Goal: Task Accomplishment & Management: Complete application form

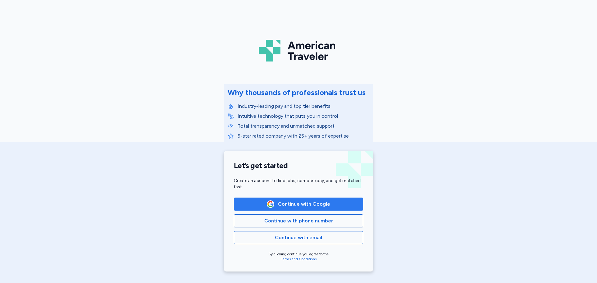
click at [295, 204] on span "Continue with Google" at bounding box center [304, 203] width 52 height 7
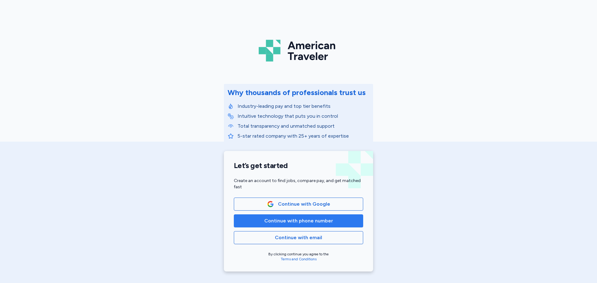
click at [290, 225] on button "Continue with phone number" at bounding box center [298, 220] width 129 height 13
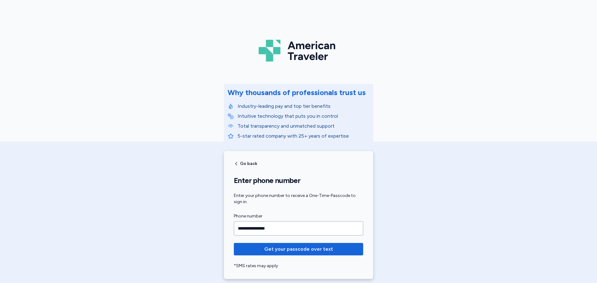
type input "**********"
click at [234, 243] on button "Get your passcode over text" at bounding box center [298, 249] width 129 height 12
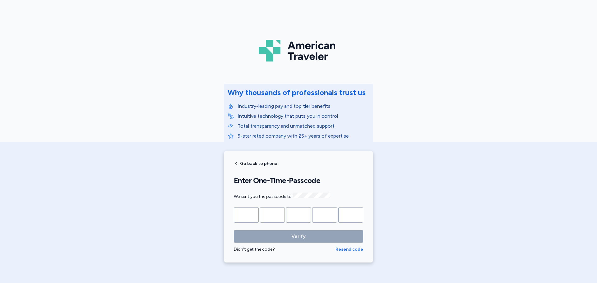
type input "*"
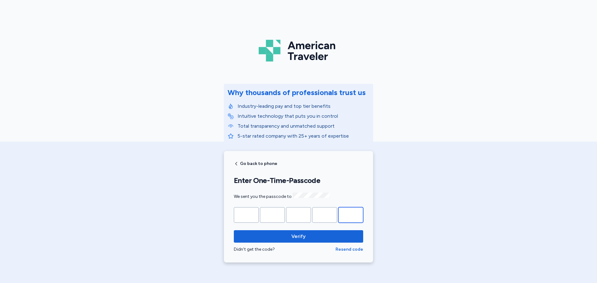
type input "*"
click at [234, 230] on button "Verify" at bounding box center [298, 236] width 129 height 12
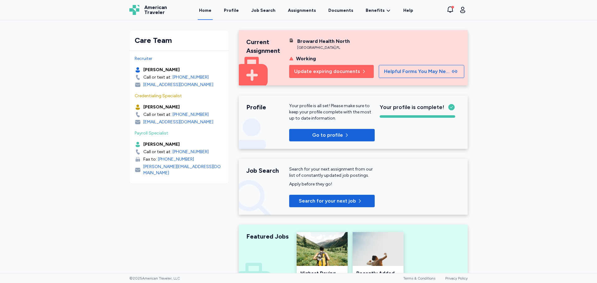
click at [346, 49] on div "Broward Health [GEOGRAPHIC_DATA] , [GEOGRAPHIC_DATA]" at bounding box center [331, 44] width 85 height 12
click at [323, 71] on span "Update expiring documents" at bounding box center [327, 71] width 66 height 7
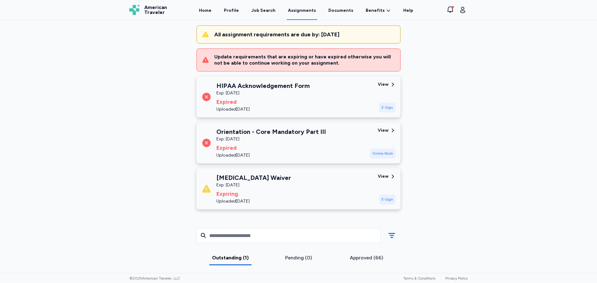
scroll to position [62, 0]
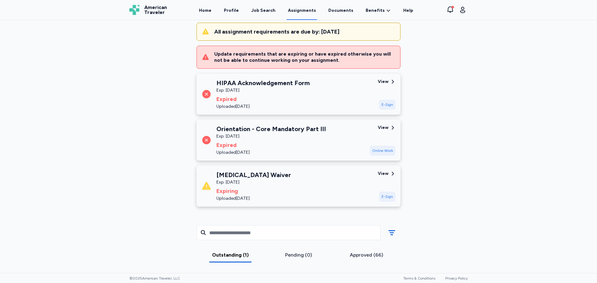
click at [383, 104] on div "E-Sign" at bounding box center [387, 105] width 16 height 10
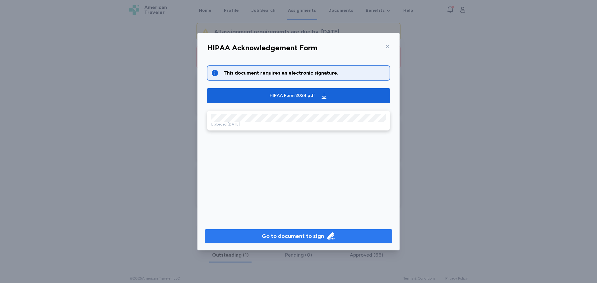
click at [312, 239] on div "Go to document to sign" at bounding box center [293, 236] width 62 height 9
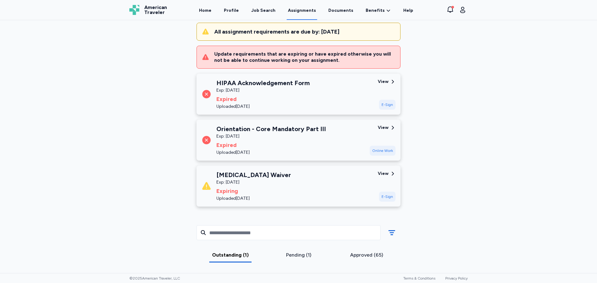
click at [384, 107] on div "E-Sign" at bounding box center [387, 105] width 16 height 10
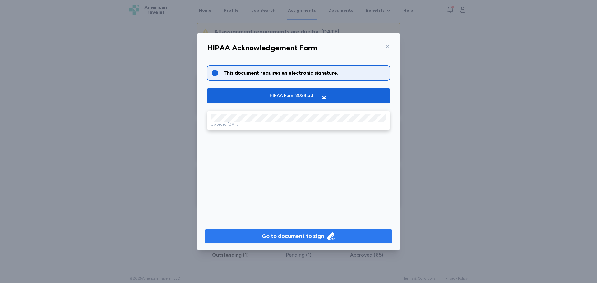
click at [293, 239] on div "Go to document to sign" at bounding box center [293, 236] width 62 height 9
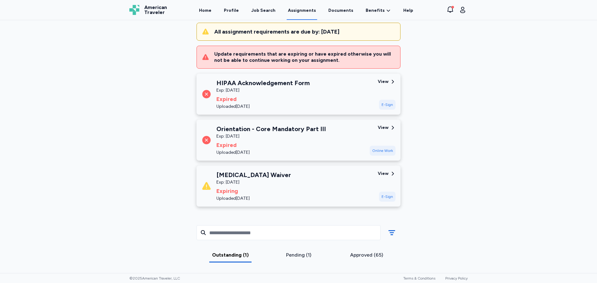
click at [386, 198] on div "E-Sign" at bounding box center [387, 197] width 16 height 10
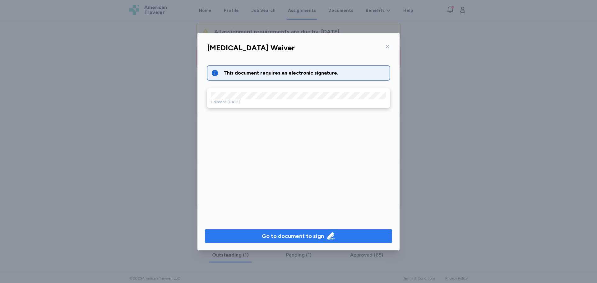
click at [283, 235] on div "Go to document to sign" at bounding box center [293, 236] width 62 height 9
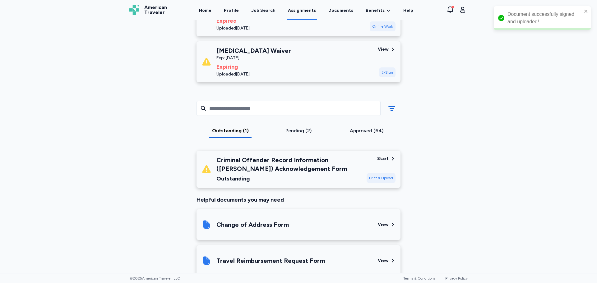
scroll to position [124, 0]
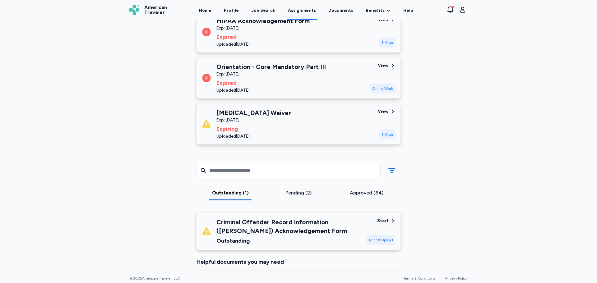
click at [387, 134] on div "E-Sign" at bounding box center [387, 135] width 16 height 10
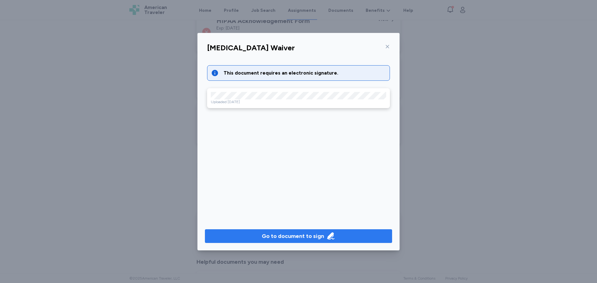
click at [302, 234] on div "Go to document to sign" at bounding box center [293, 236] width 62 height 9
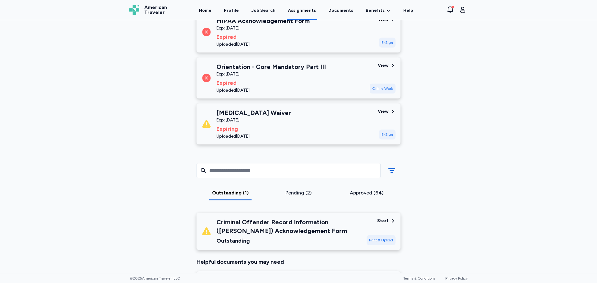
click at [305, 189] on div "Outstanding (1) Pending (2) Approved (64)" at bounding box center [298, 180] width 214 height 53
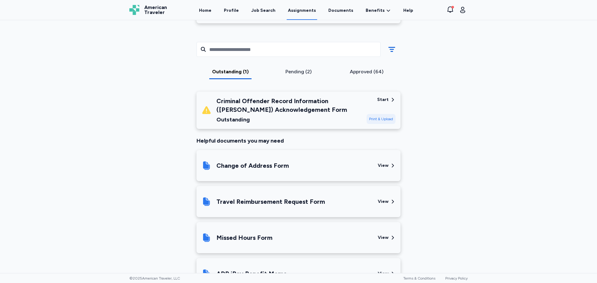
scroll to position [280, 0]
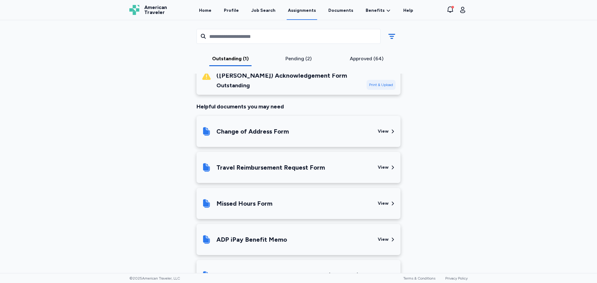
click at [385, 130] on div "View" at bounding box center [382, 131] width 11 height 6
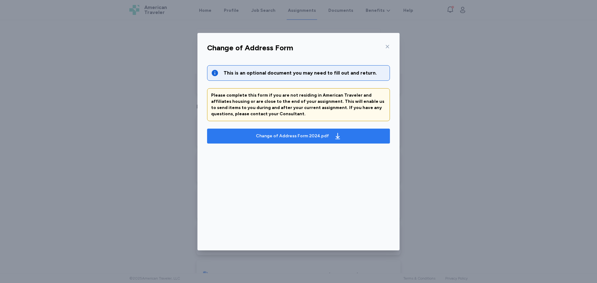
click at [288, 136] on div "Change of Address Form 2024.pdf" at bounding box center [292, 136] width 73 height 6
click at [385, 45] on icon at bounding box center [387, 46] width 5 height 5
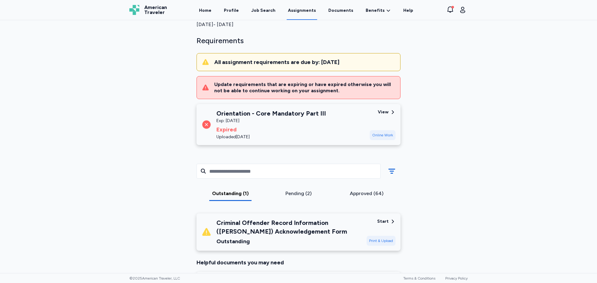
scroll to position [62, 0]
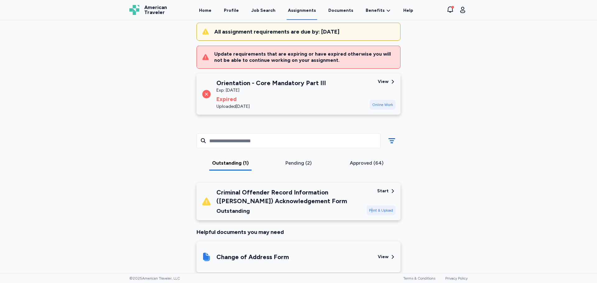
click at [369, 210] on div "Print & Upload" at bounding box center [380, 210] width 29 height 10
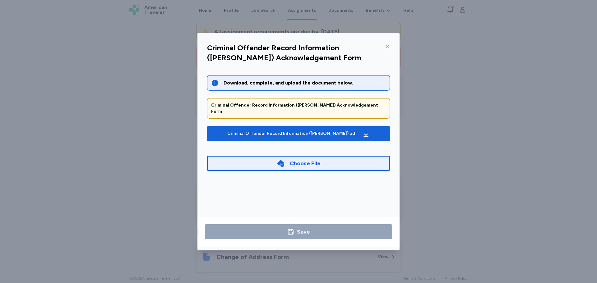
click at [384, 47] on div at bounding box center [385, 47] width 7 height 10
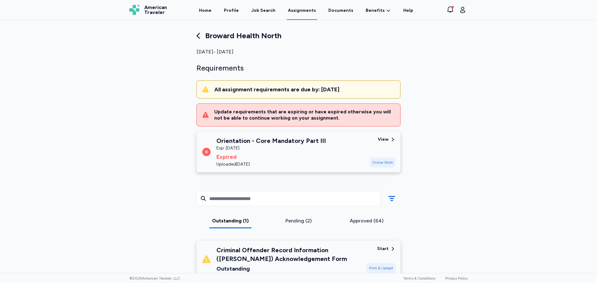
scroll to position [0, 0]
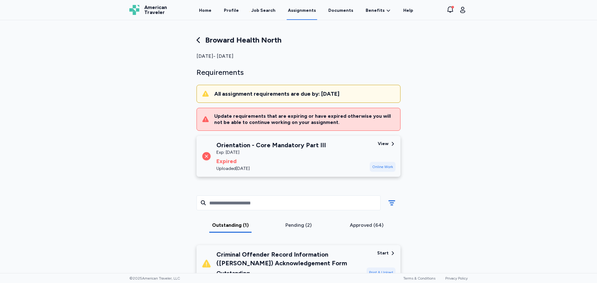
click at [386, 166] on div "Online Work" at bounding box center [382, 167] width 26 height 10
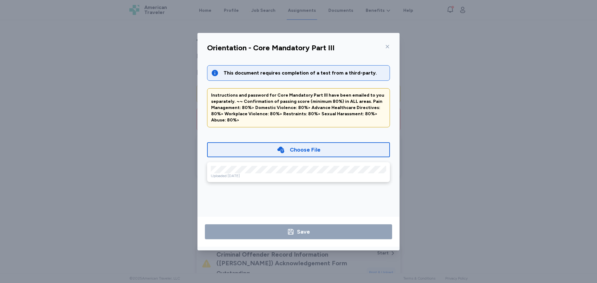
click at [391, 47] on div "Orientation - Core Mandatory Part III" at bounding box center [298, 50] width 193 height 16
click at [389, 47] on icon at bounding box center [387, 46] width 5 height 5
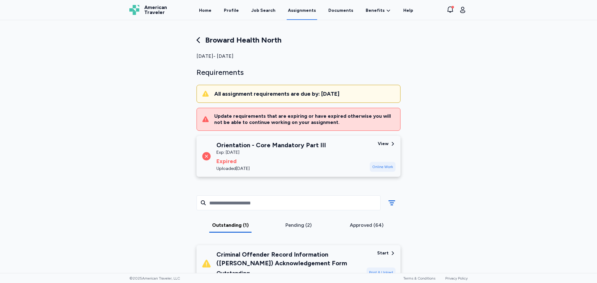
click at [390, 142] on icon at bounding box center [393, 144] width 6 height 6
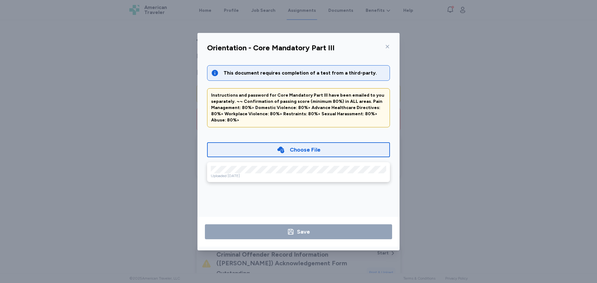
click at [76, 66] on div "Orientation - Core Mandatory Part III This document requires completion of a te…" at bounding box center [298, 141] width 597 height 283
